Goal: Navigation & Orientation: Find specific page/section

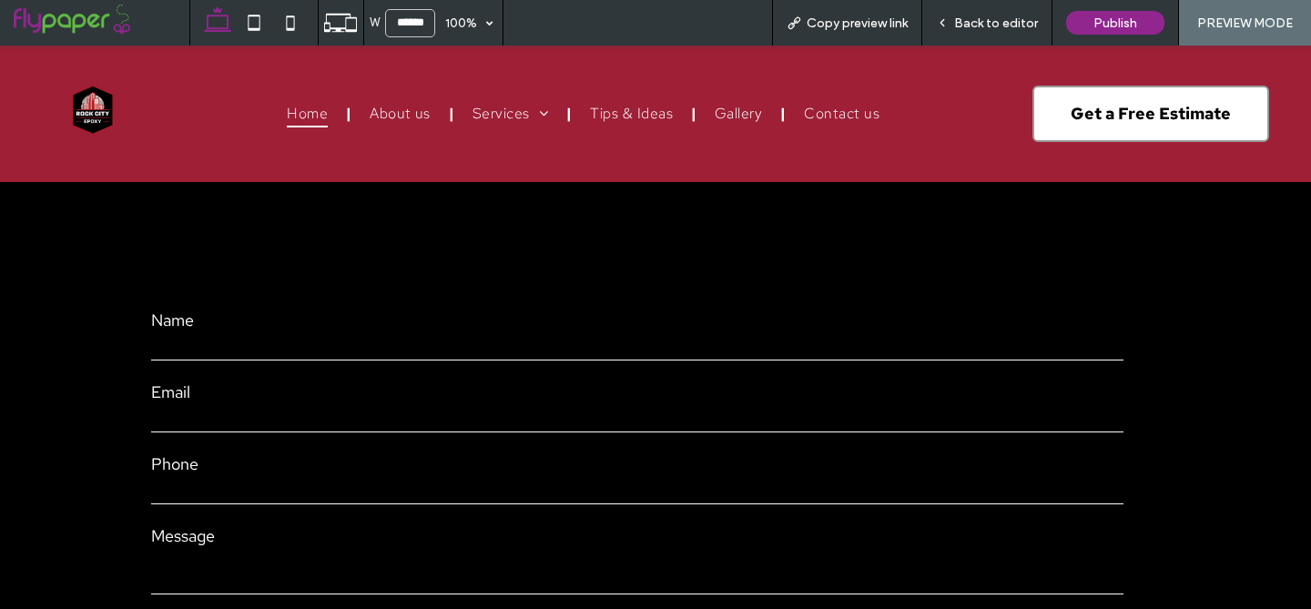
scroll to position [5903, 0]
click at [820, 276] on form "**********" at bounding box center [637, 498] width 1003 height 445
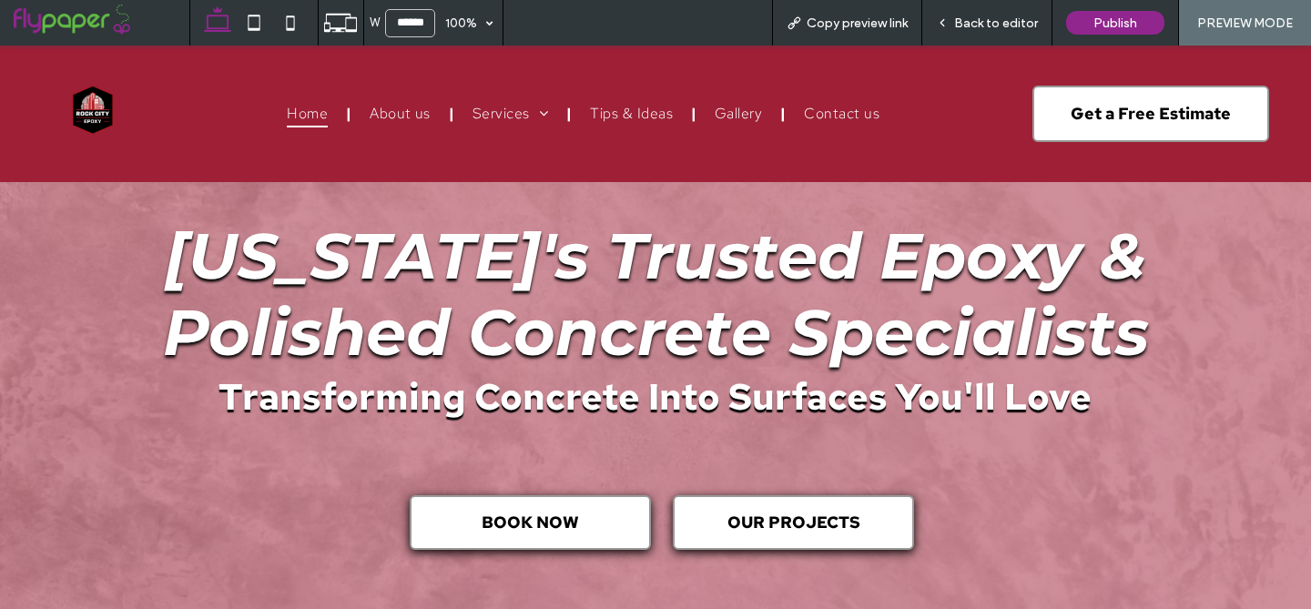
scroll to position [0, 0]
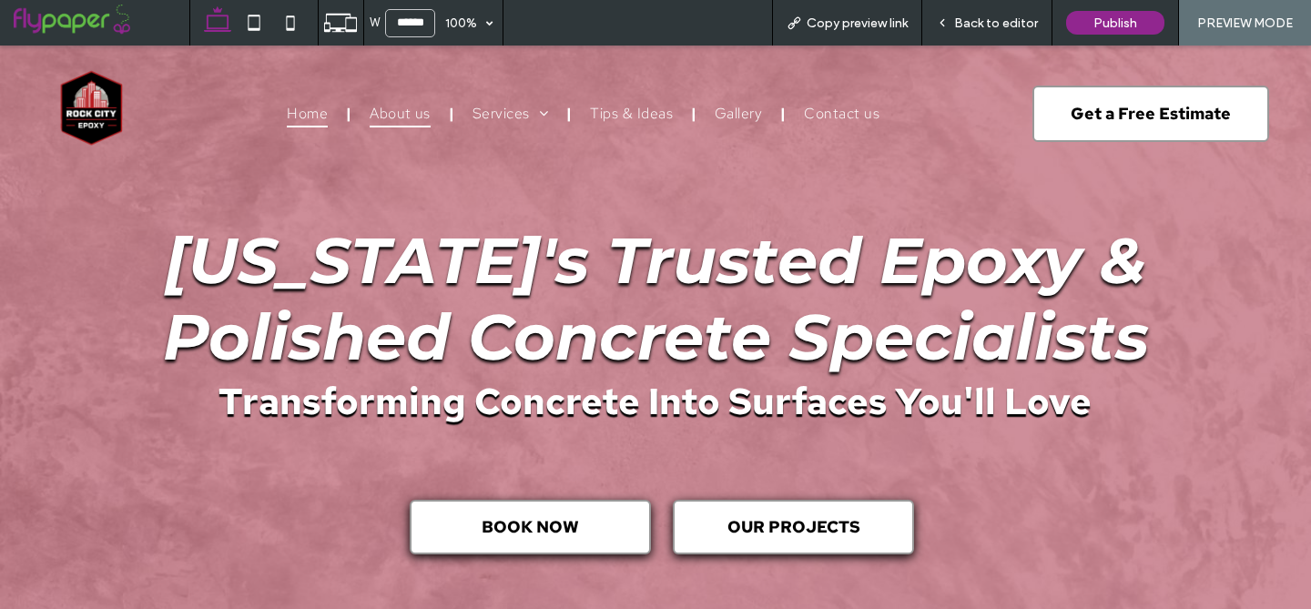
click at [407, 114] on span "About us" at bounding box center [400, 113] width 61 height 28
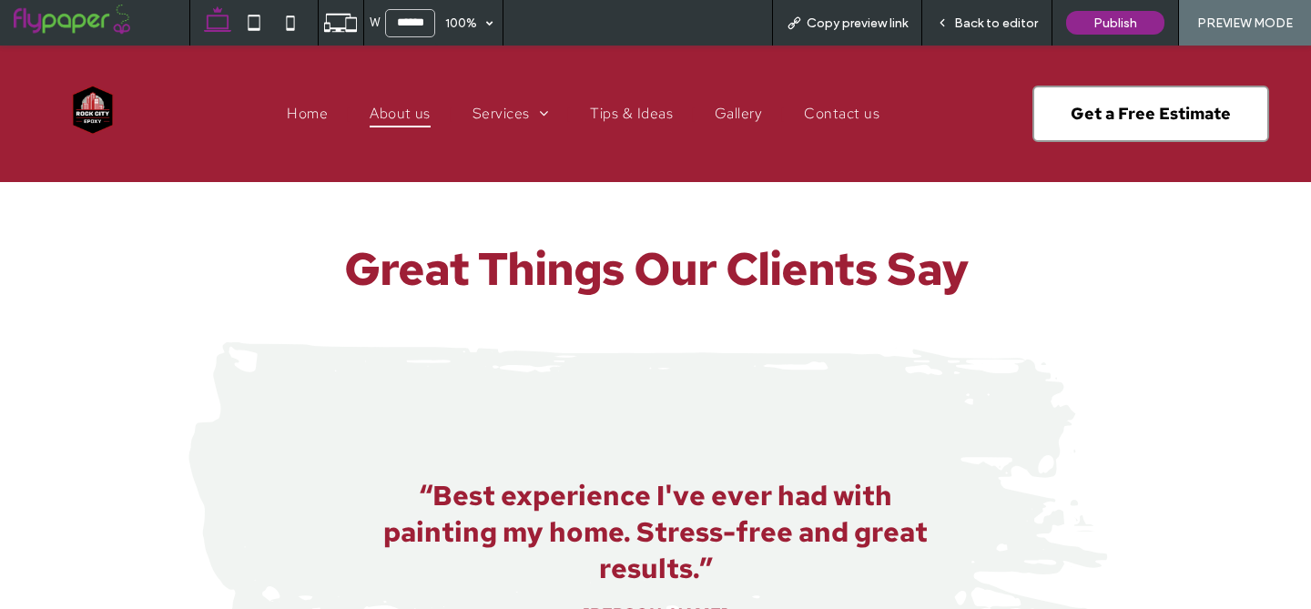
scroll to position [1236, 0]
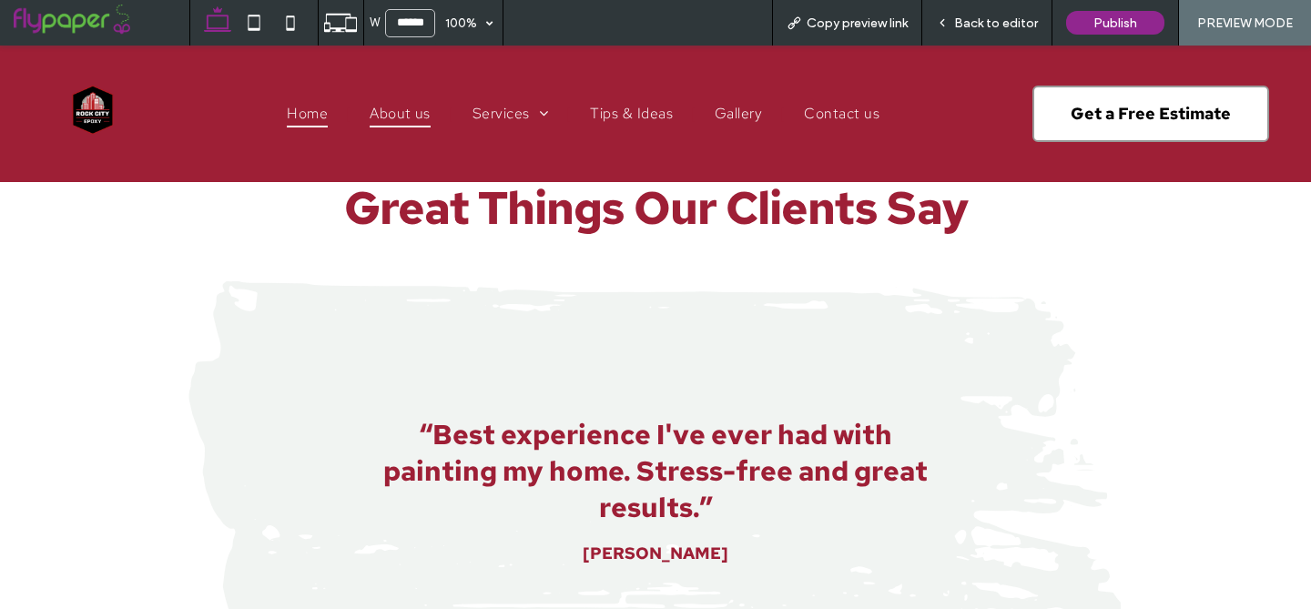
click at [309, 116] on span "Home" at bounding box center [307, 113] width 41 height 28
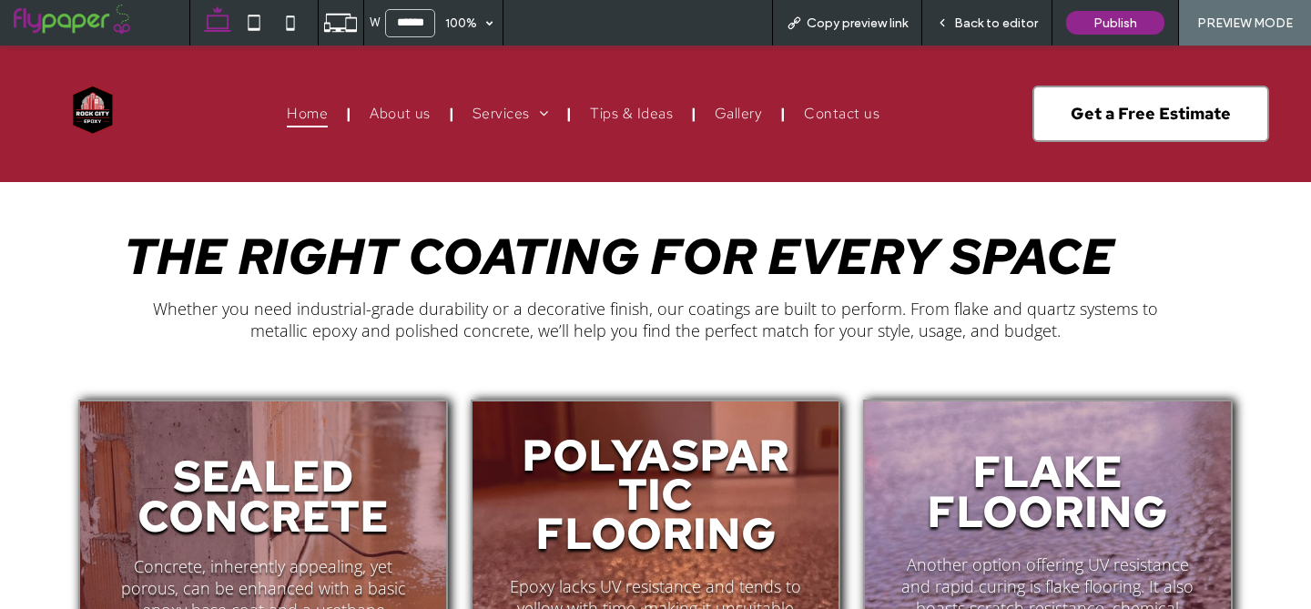
scroll to position [1926, 0]
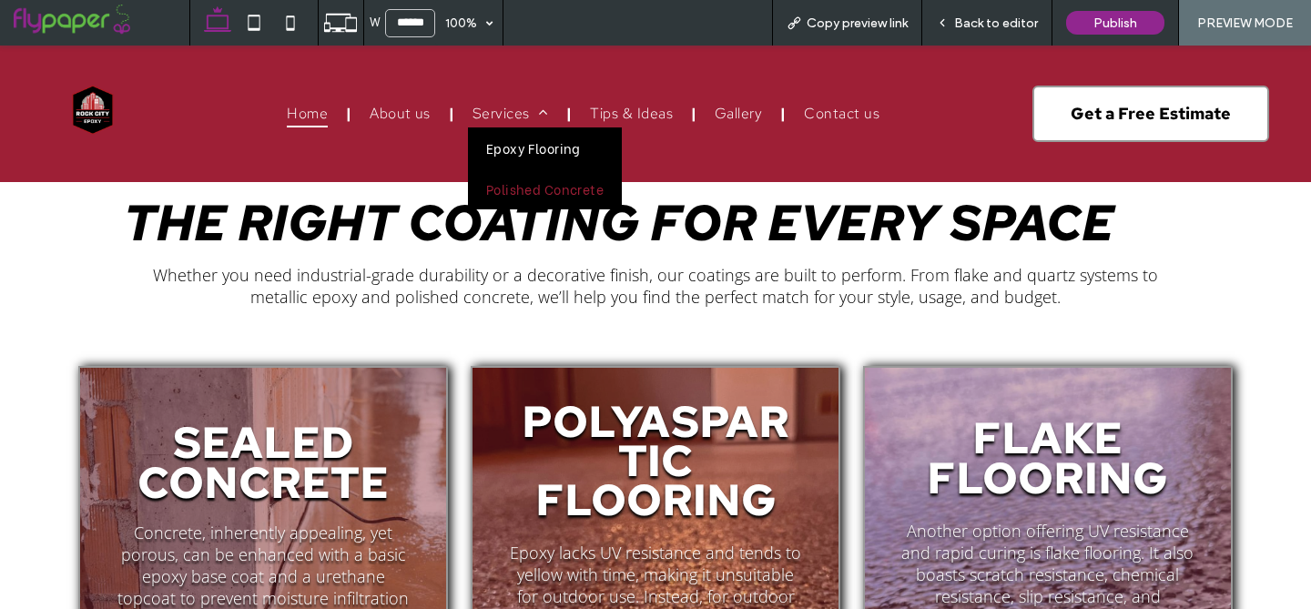
click at [497, 146] on span "Epoxy Flooring" at bounding box center [533, 147] width 95 height 19
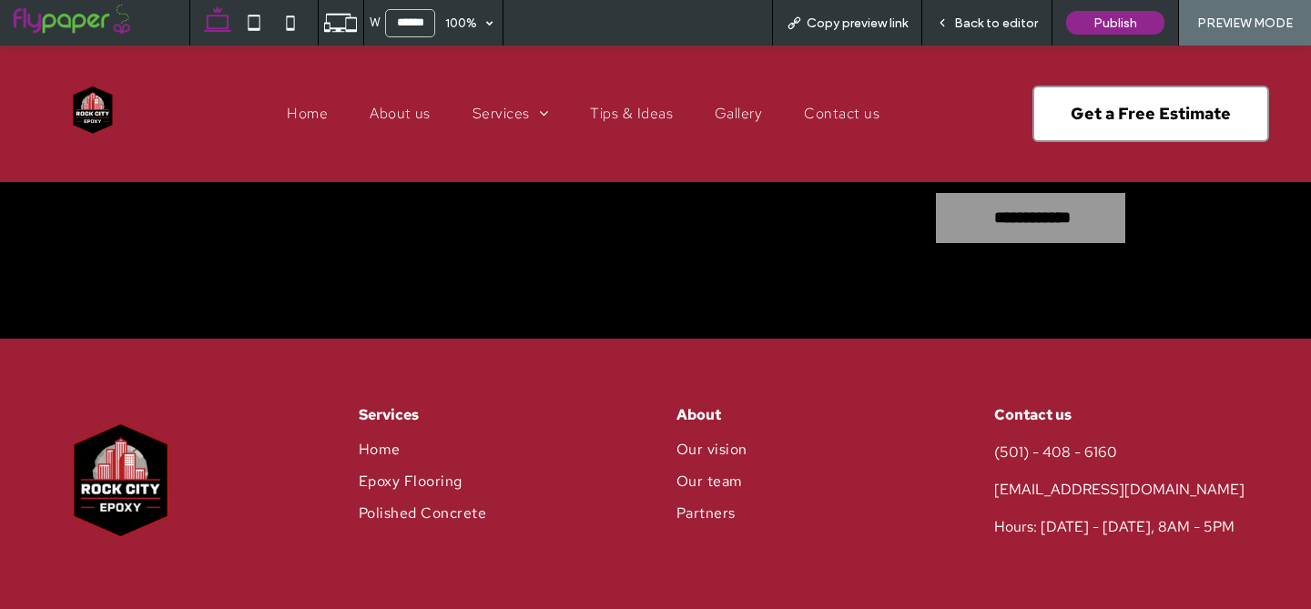
scroll to position [5032, 0]
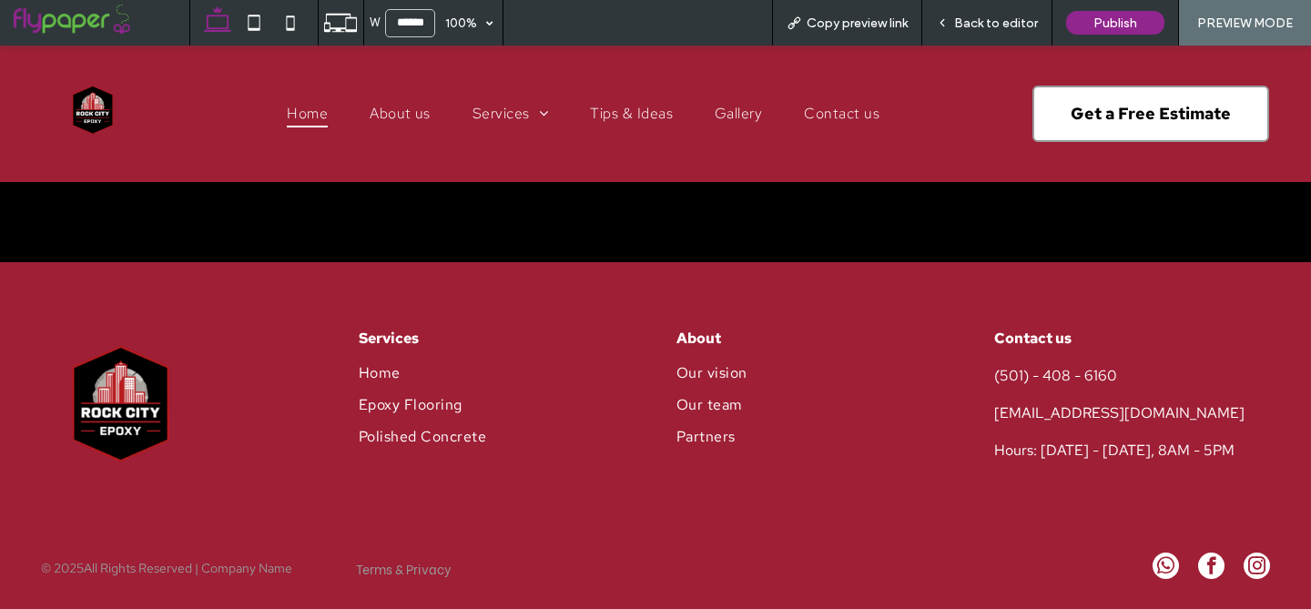
click at [292, 114] on span "Home" at bounding box center [307, 113] width 41 height 28
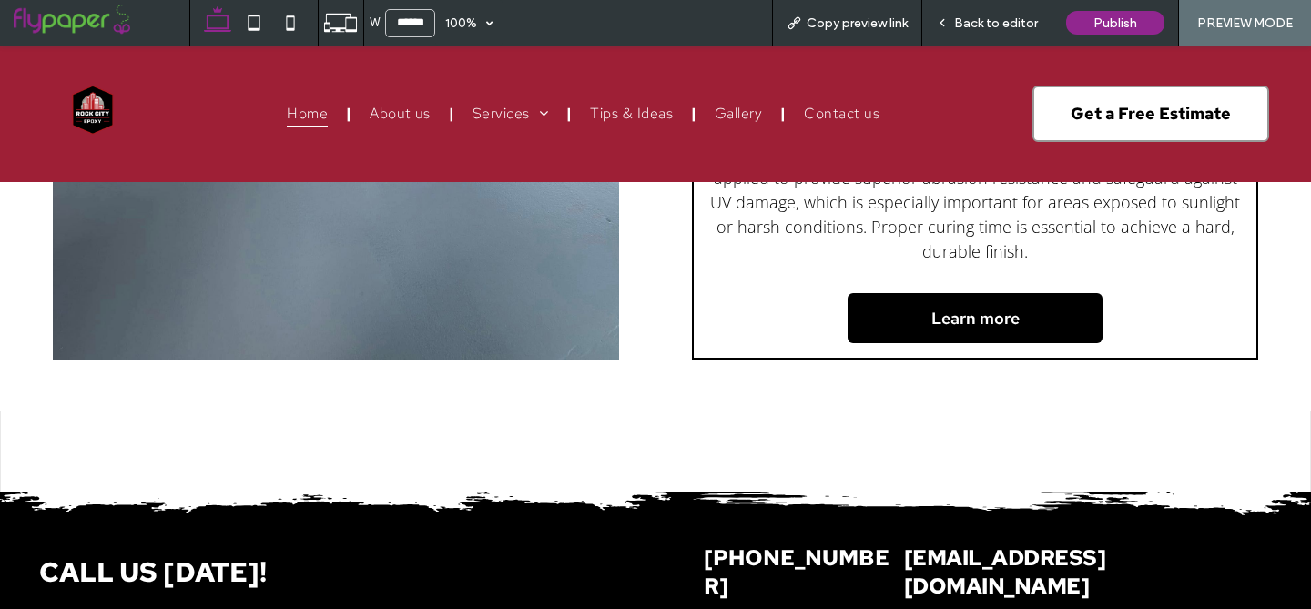
scroll to position [5442, 0]
